Goal: Task Accomplishment & Management: Complete application form

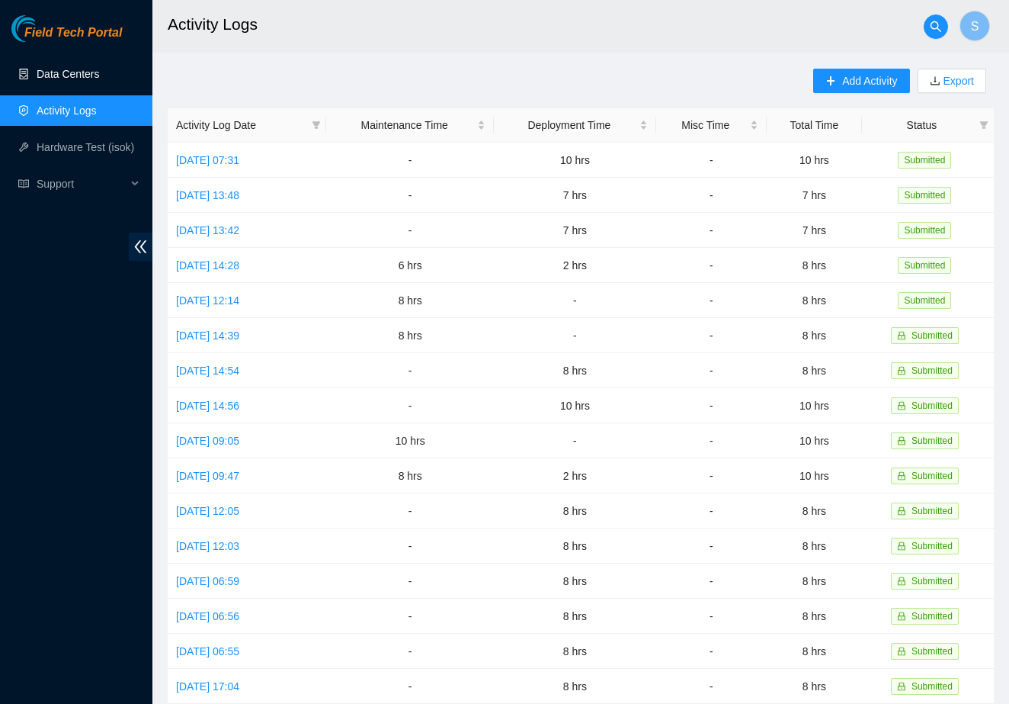
click at [73, 68] on link "Data Centers" at bounding box center [68, 74] width 63 height 12
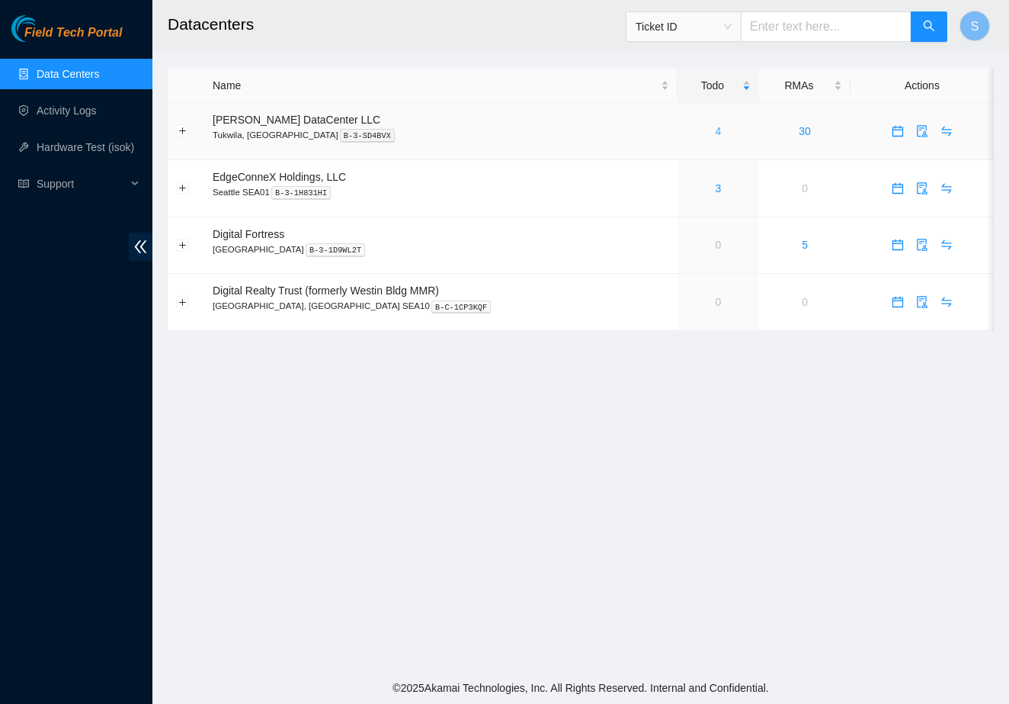
click at [716, 133] on link "4" at bounding box center [719, 131] width 6 height 12
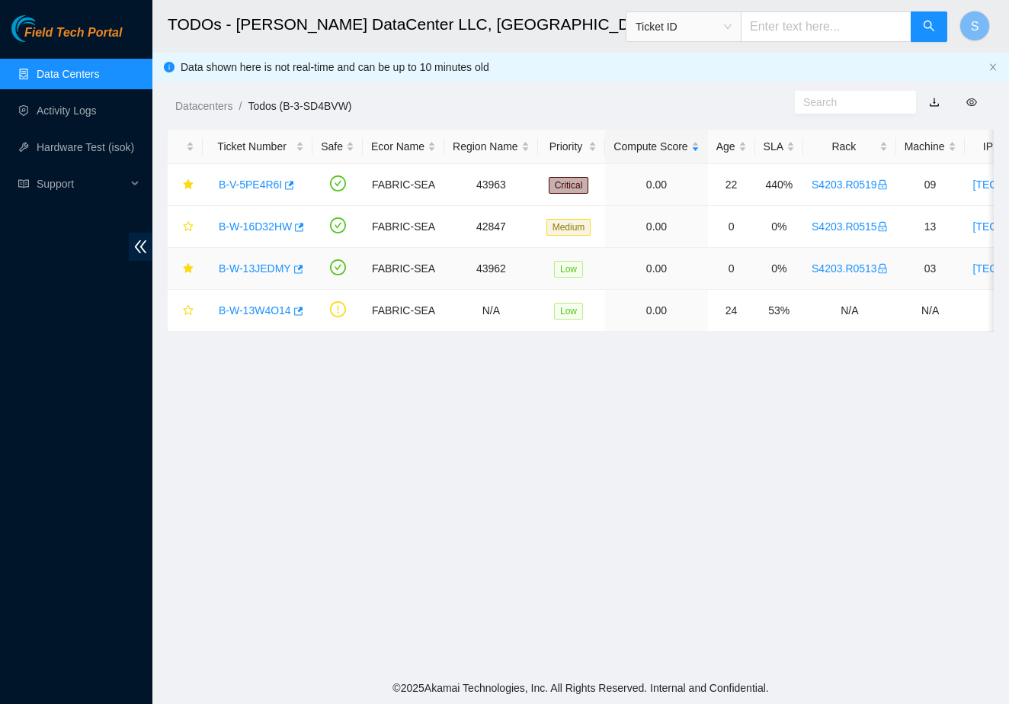
click at [270, 271] on link "B-W-13JEDMY" at bounding box center [255, 268] width 72 height 12
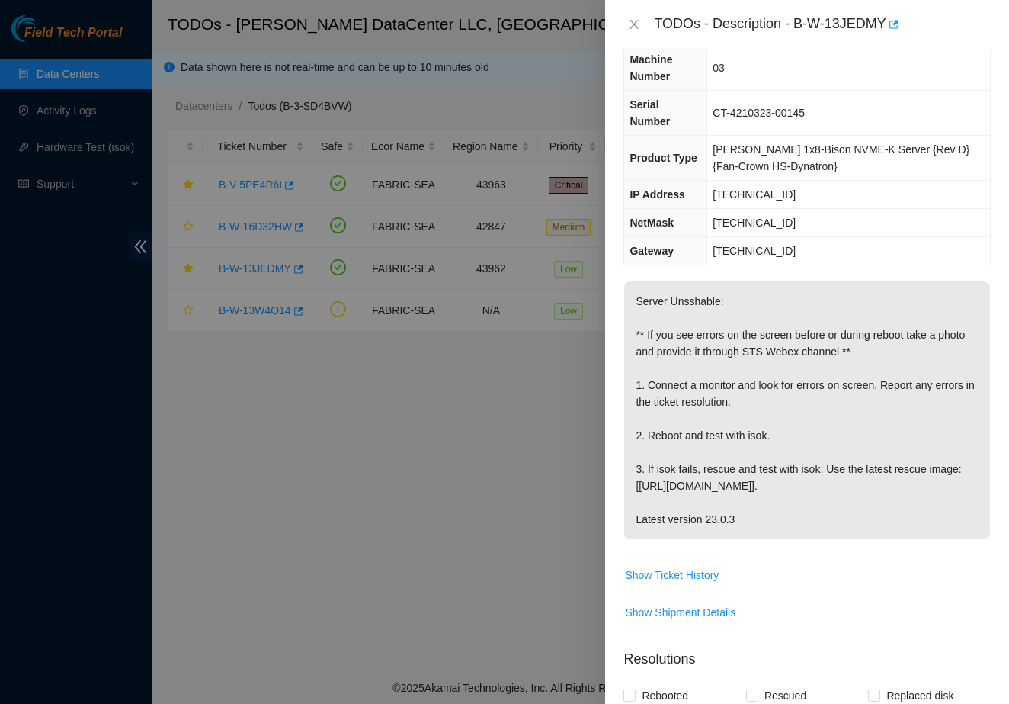
scroll to position [95, 0]
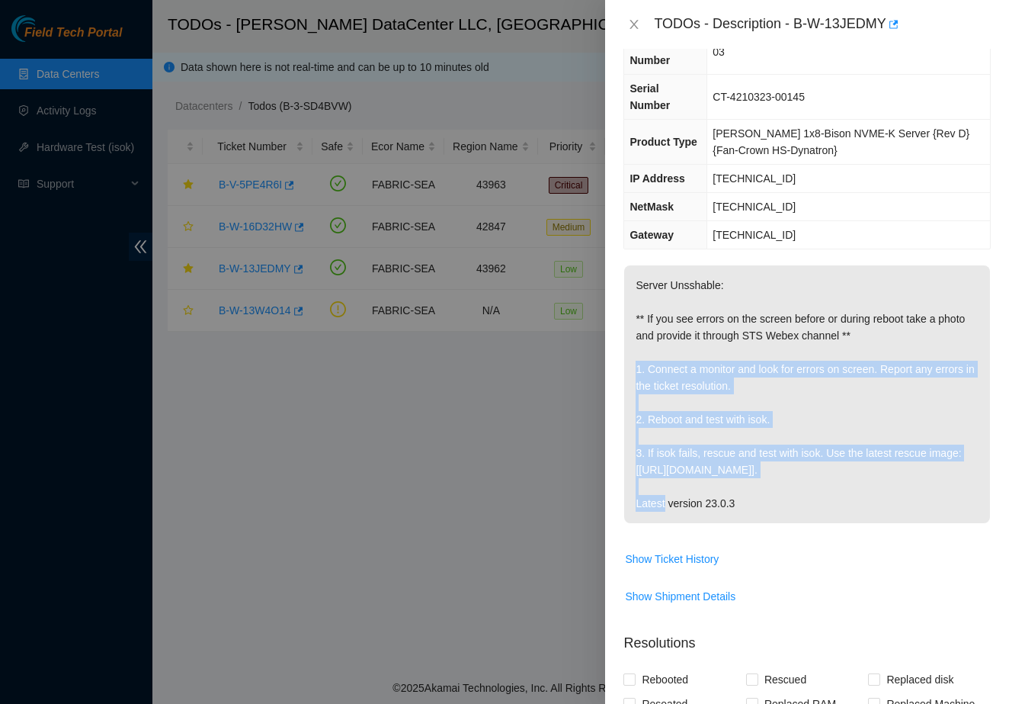
drag, startPoint x: 631, startPoint y: 382, endPoint x: 791, endPoint y: 484, distance: 189.3
click at [791, 484] on p "Server Unsshable: ** If you see errors on the screen before or during reboot ta…" at bounding box center [807, 394] width 366 height 258
click at [795, 463] on p "Server Unsshable: ** If you see errors on the screen before or during reboot ta…" at bounding box center [807, 394] width 366 height 258
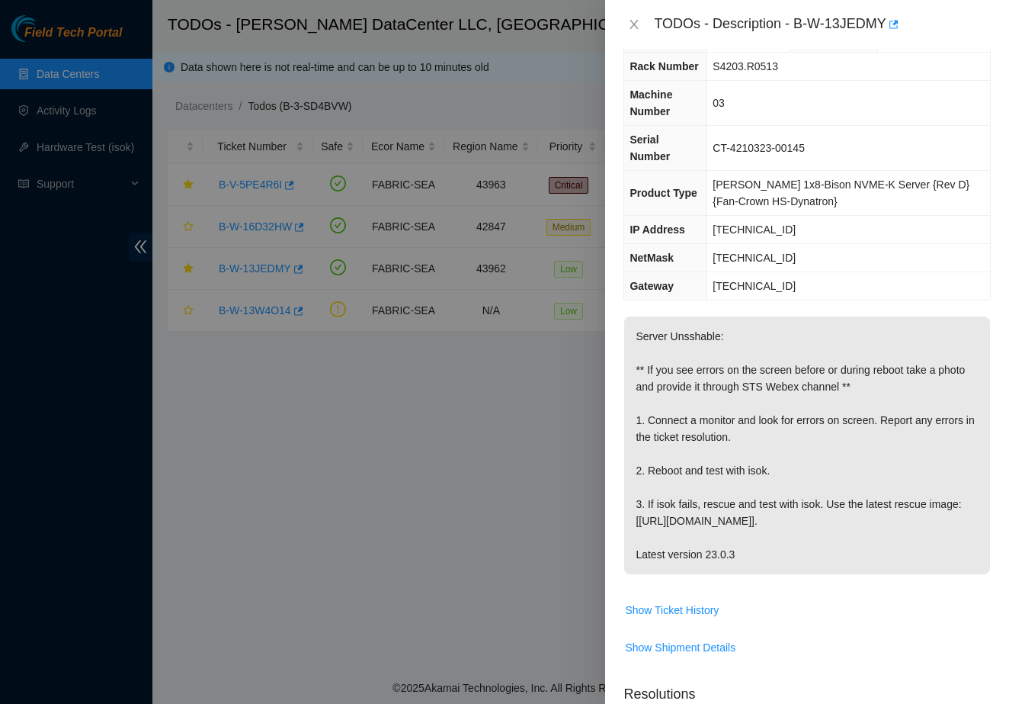
scroll to position [34, 0]
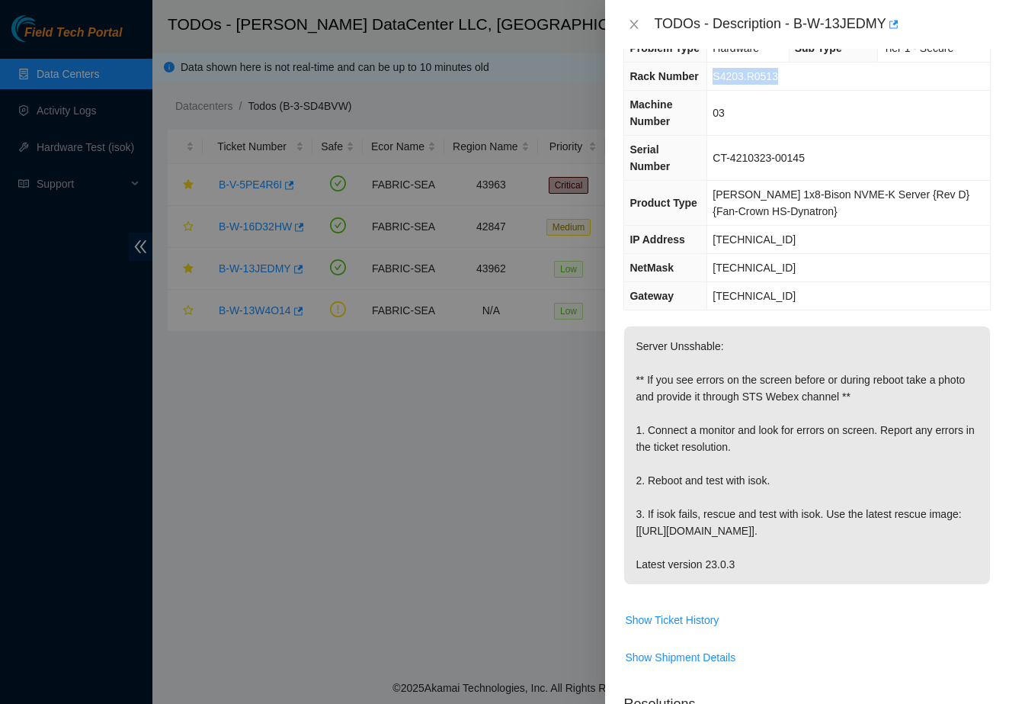
drag, startPoint x: 802, startPoint y: 91, endPoint x: 700, endPoint y: 94, distance: 102.2
click at [700, 91] on tr "Rack Number S4203.R0513" at bounding box center [807, 77] width 366 height 28
click at [779, 135] on td "03" at bounding box center [848, 113] width 283 height 45
drag, startPoint x: 798, startPoint y: 24, endPoint x: 897, endPoint y: 26, distance: 98.4
click at [897, 26] on div "TODOs - Description - B-W-13JEDMY" at bounding box center [822, 24] width 337 height 24
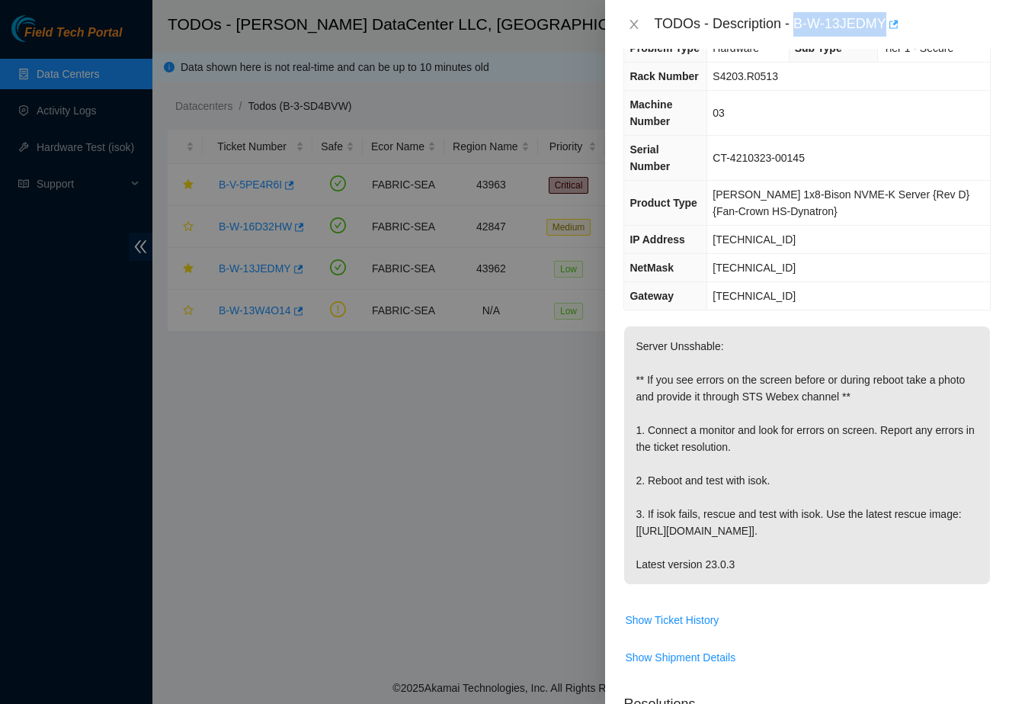
copy div "B-W-13JEDMY"
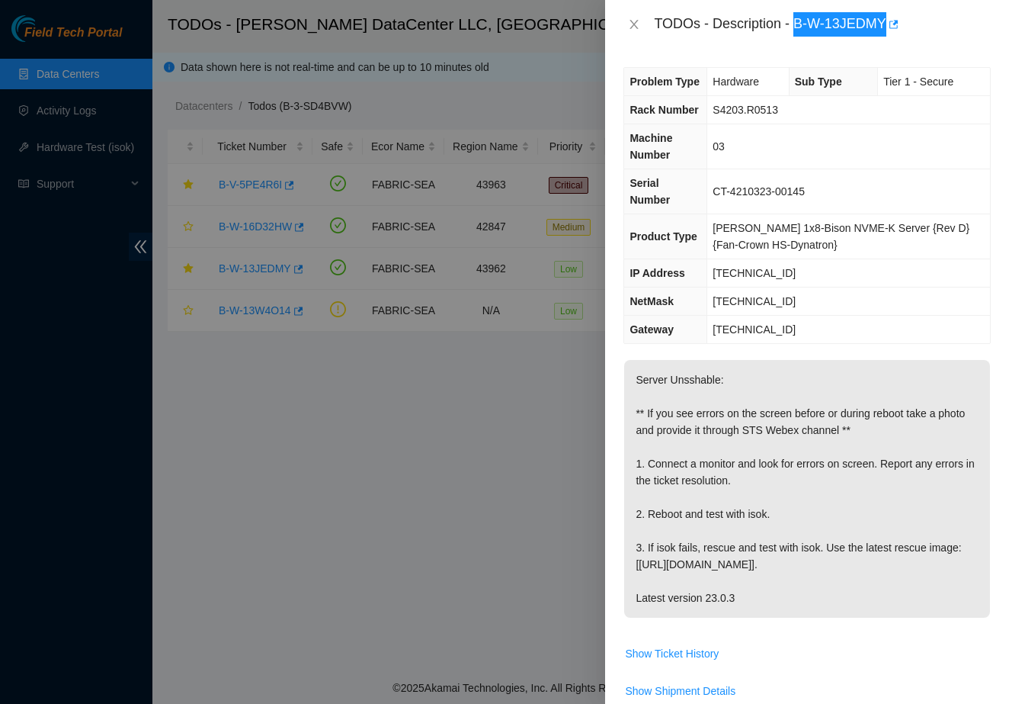
scroll to position [0, 0]
click at [796, 214] on td "CT-4210323-00145" at bounding box center [848, 191] width 283 height 45
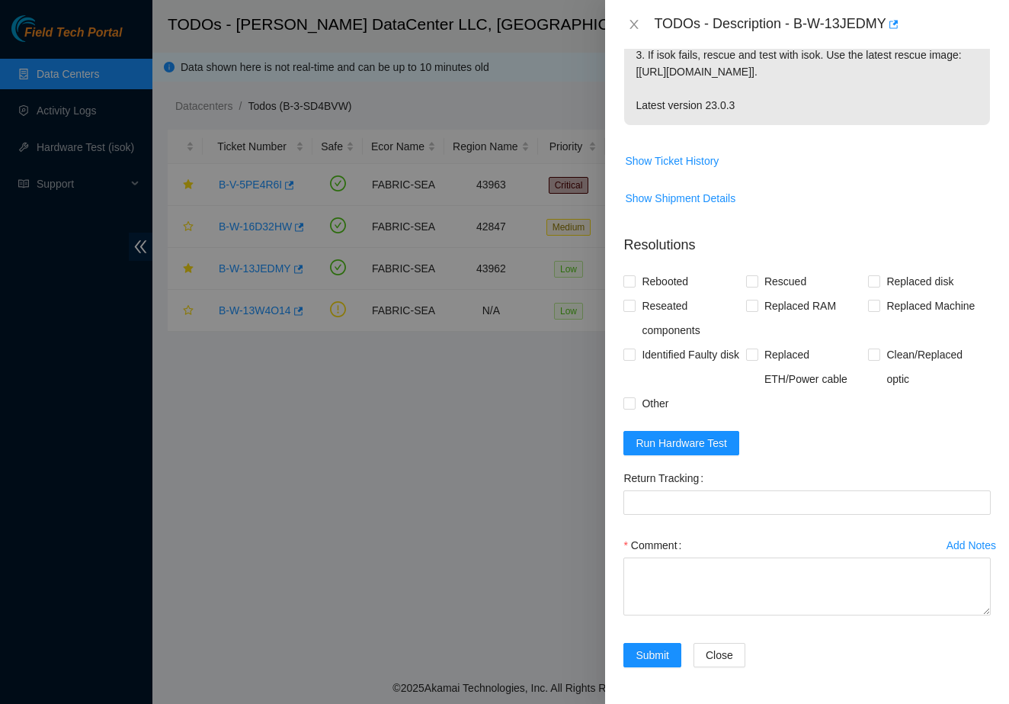
scroll to position [509, 0]
click at [669, 447] on span "Run Hardware Test" at bounding box center [681, 443] width 91 height 17
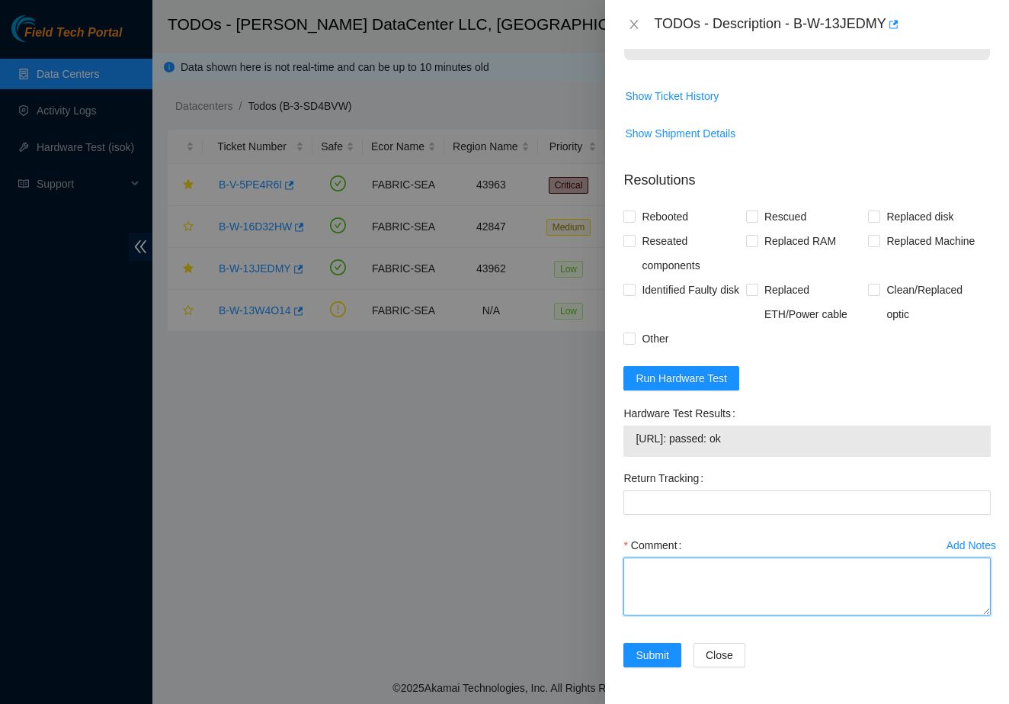
scroll to position [574, 0]
click at [738, 590] on textarea "Comment" at bounding box center [807, 586] width 367 height 58
paste textarea "During boot, keyagent_lite fails attestation with the following errors: - audit…"
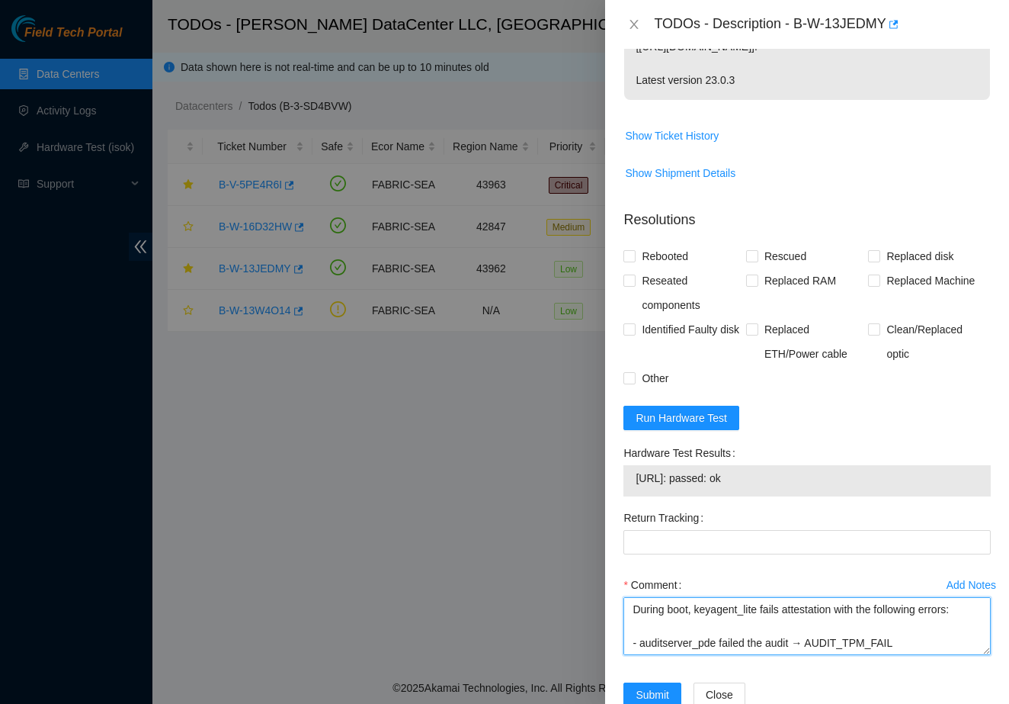
scroll to position [513, 0]
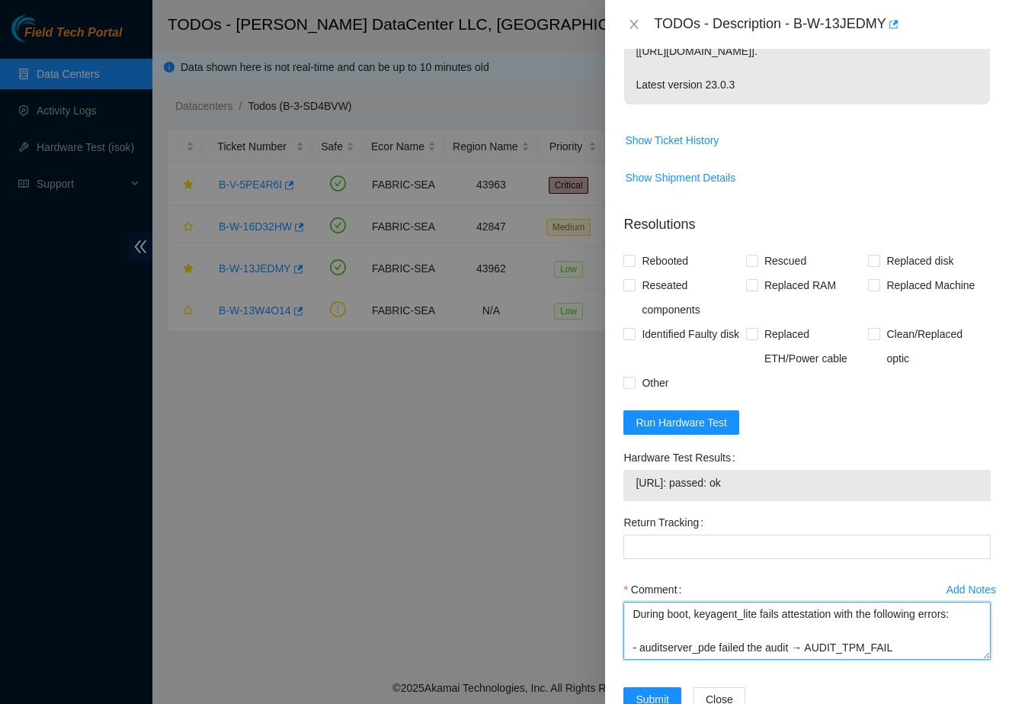
click at [635, 637] on textarea "During boot, keyagent_lite fails attestation with the following errors: - audit…" at bounding box center [807, 630] width 367 height 58
click at [667, 643] on textarea "1. During boot, keyagent_lite fails attestation with the following errors: - au…" at bounding box center [807, 630] width 367 height 58
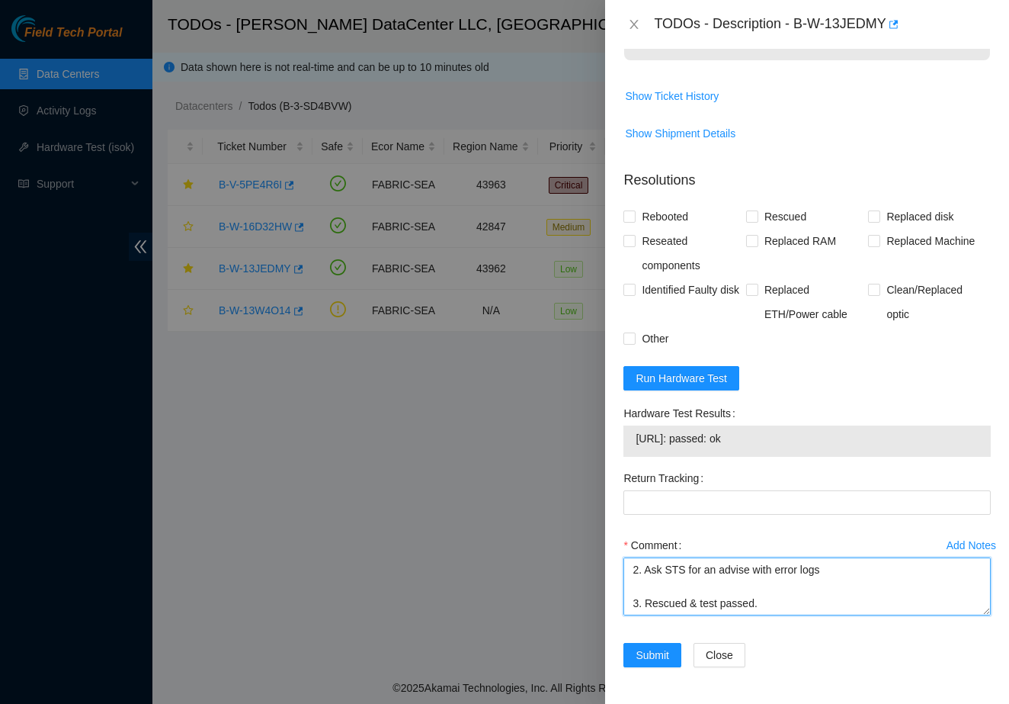
scroll to position [574, 0]
type textarea "1. During boot, keyagent_lite fails attestation with the following errors: - au…"
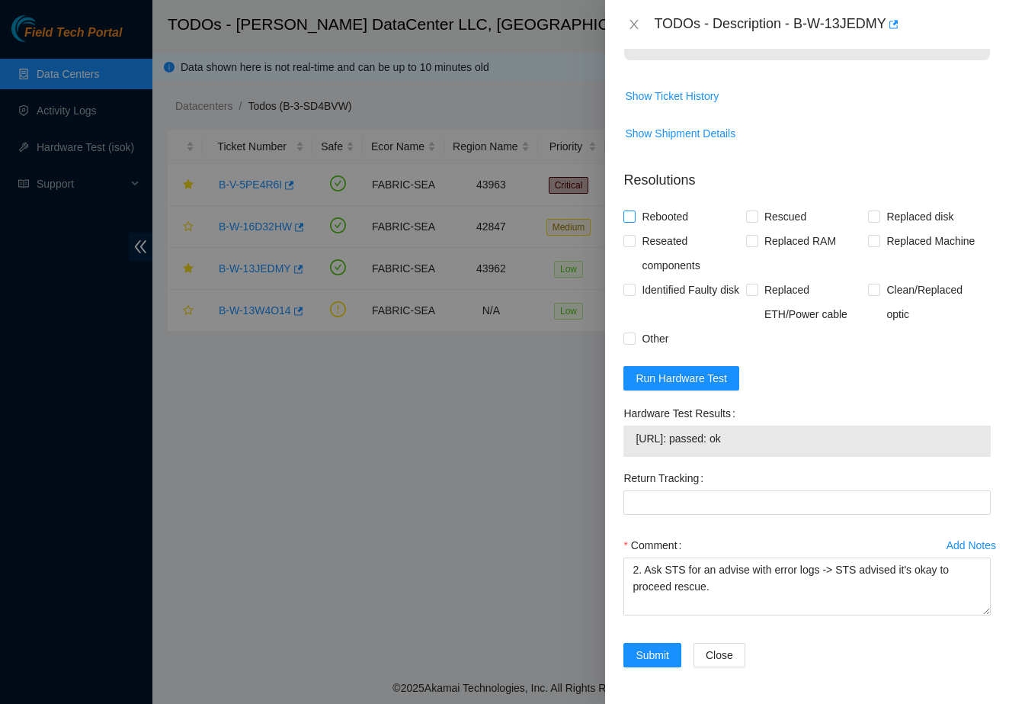
click at [637, 222] on span "Rebooted" at bounding box center [665, 216] width 59 height 24
click at [634, 221] on input "Rebooted" at bounding box center [629, 215] width 11 height 11
checkbox input "true"
click at [768, 213] on span "Rescued" at bounding box center [786, 216] width 54 height 24
click at [757, 213] on input "Rescued" at bounding box center [751, 215] width 11 height 11
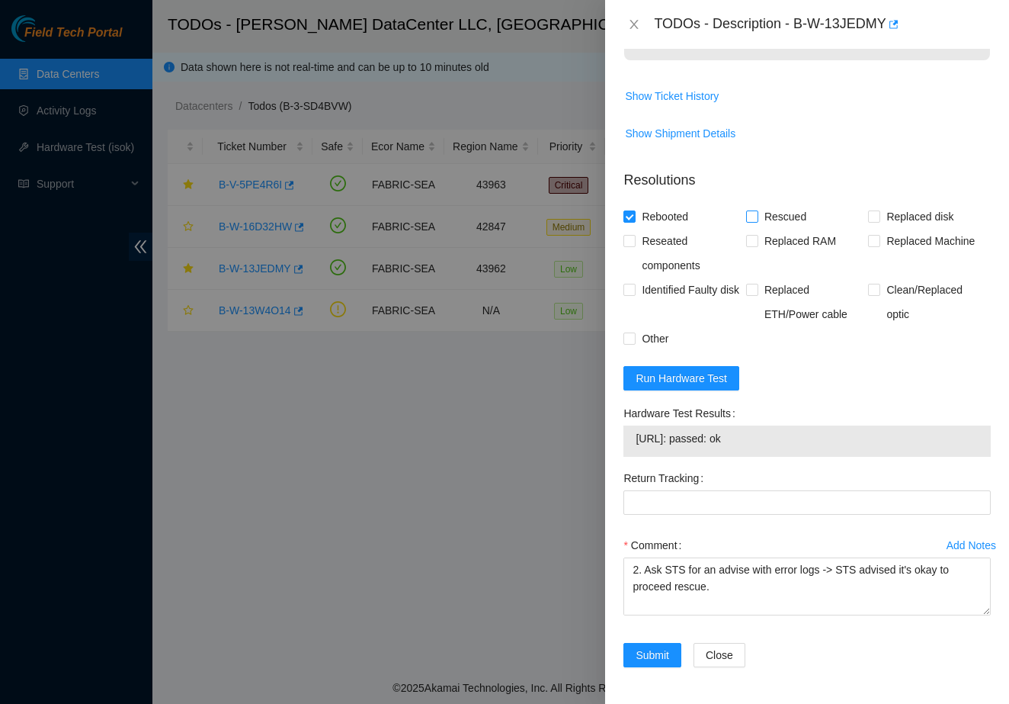
checkbox input "true"
click at [640, 650] on span "Submit" at bounding box center [653, 654] width 34 height 17
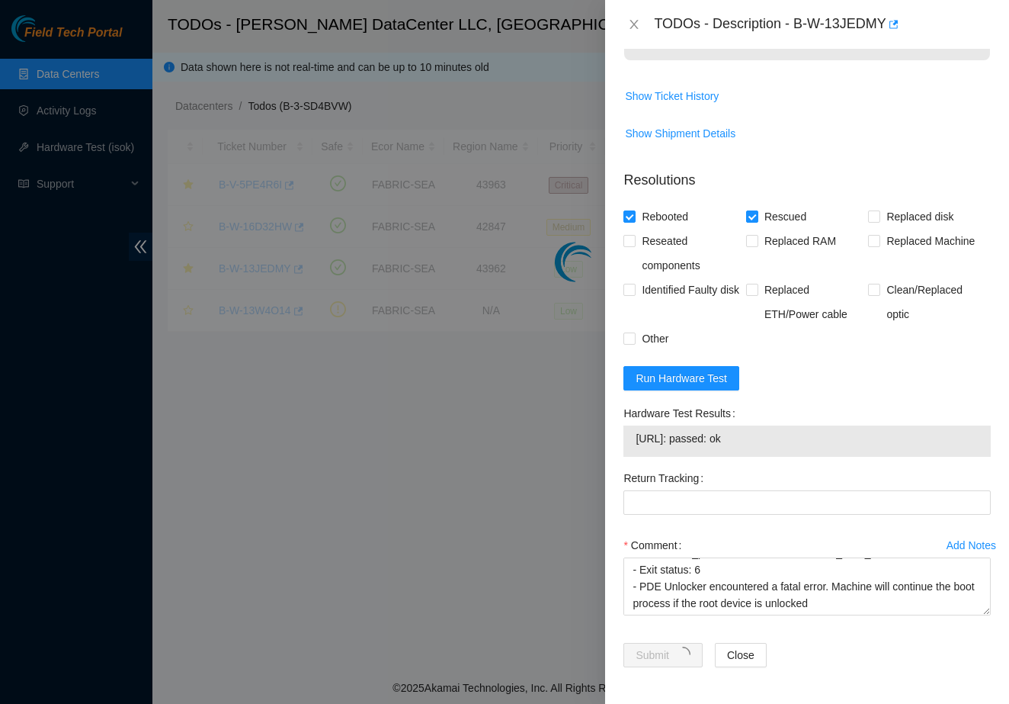
scroll to position [147, 0]
